Goal: Task Accomplishment & Management: Use online tool/utility

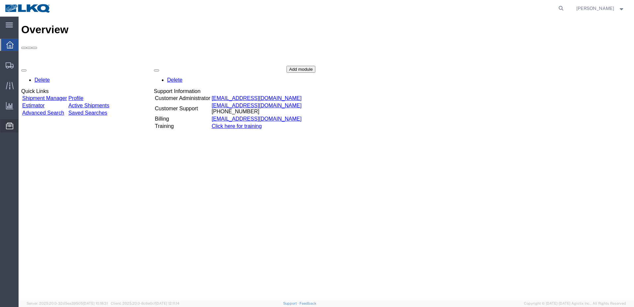
click at [0, 0] on span "Location Appointment" at bounding box center [0, 0] width 0 height 0
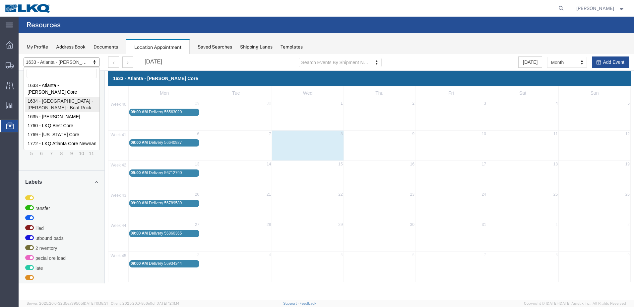
select select "28712"
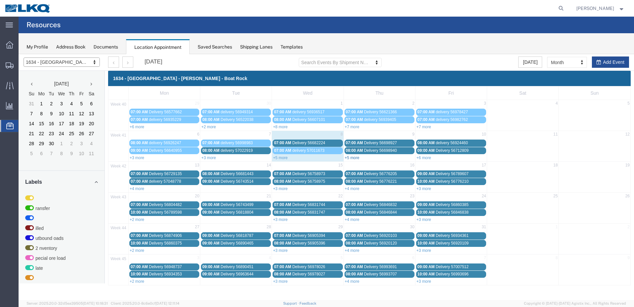
click at [350, 157] on link "+5 more" at bounding box center [352, 157] width 15 height 5
